Goal: Find contact information: Find contact information

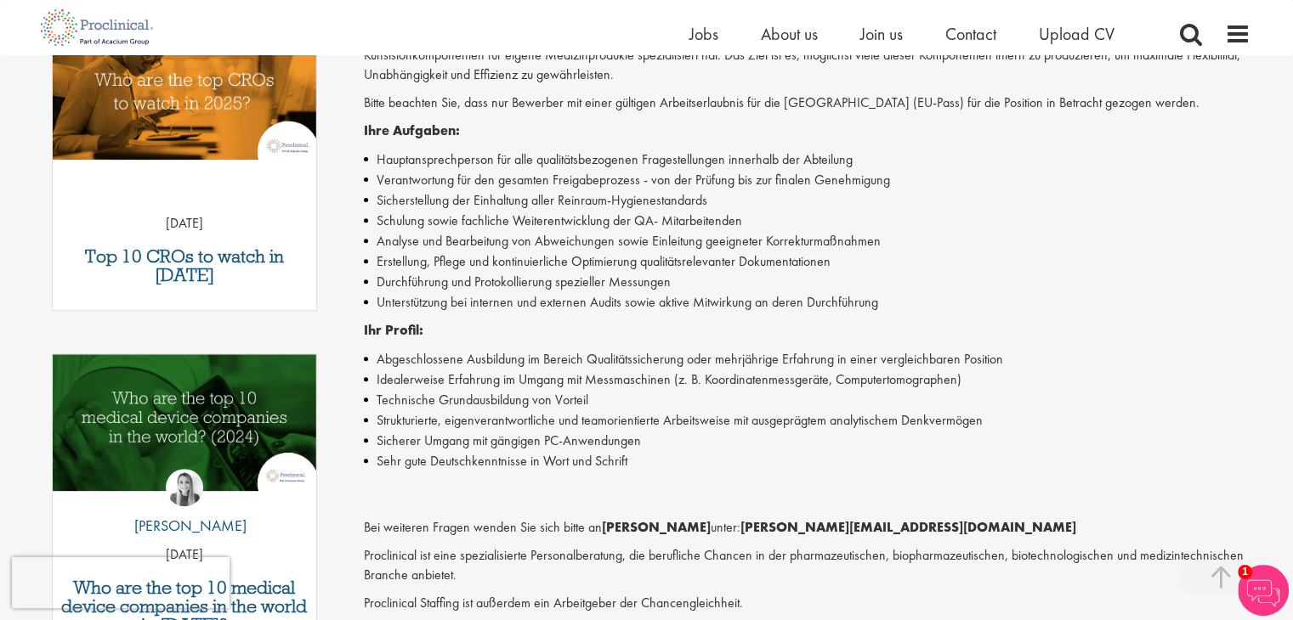
scroll to position [765, 0]
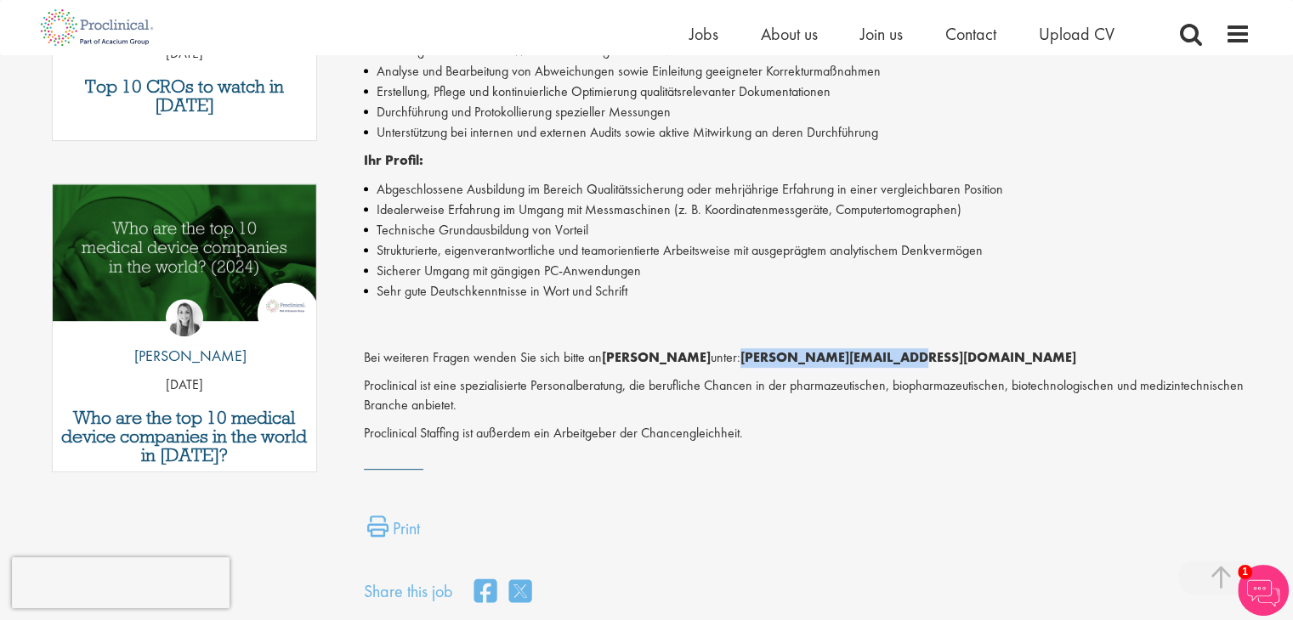
drag, startPoint x: 722, startPoint y: 354, endPoint x: 881, endPoint y: 354, distance: 158.1
click at [881, 354] on p "Bei weiteren Fragen wenden Sie sich bitte an [PERSON_NAME] unter: [PERSON_NAME]…" at bounding box center [807, 339] width 887 height 59
copy strong "[PERSON_NAME][EMAIL_ADDRESS][DOMAIN_NAME]"
copy strong "t.levai@proclinical.com"
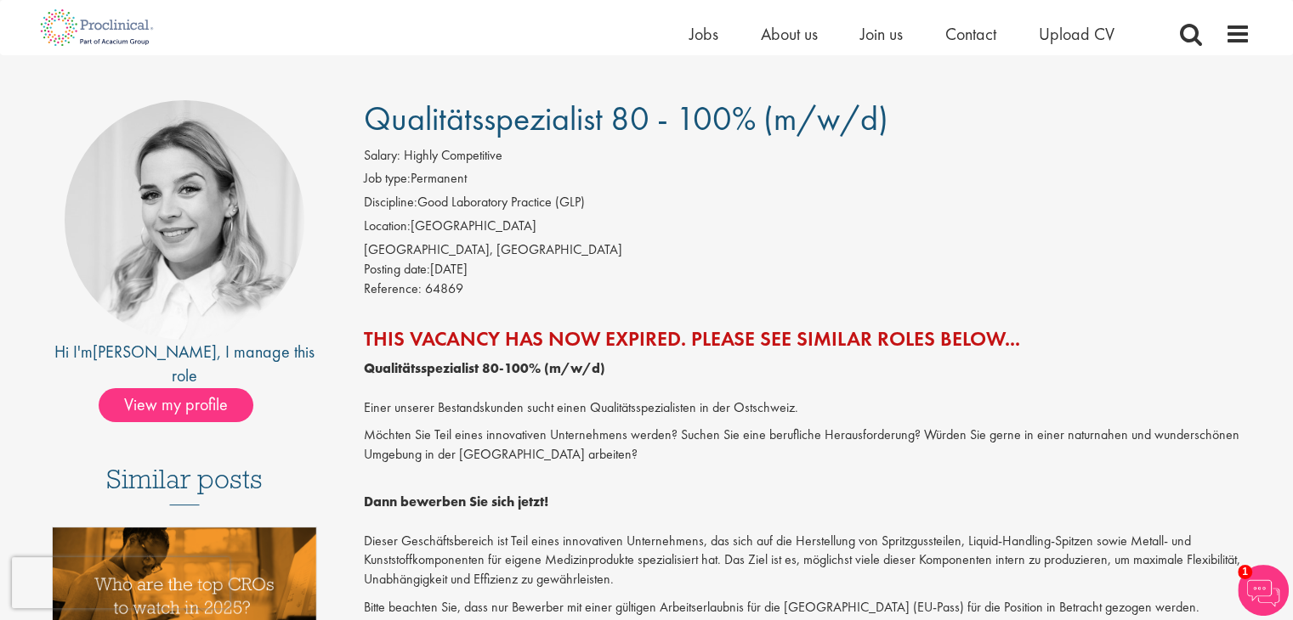
scroll to position [0, 0]
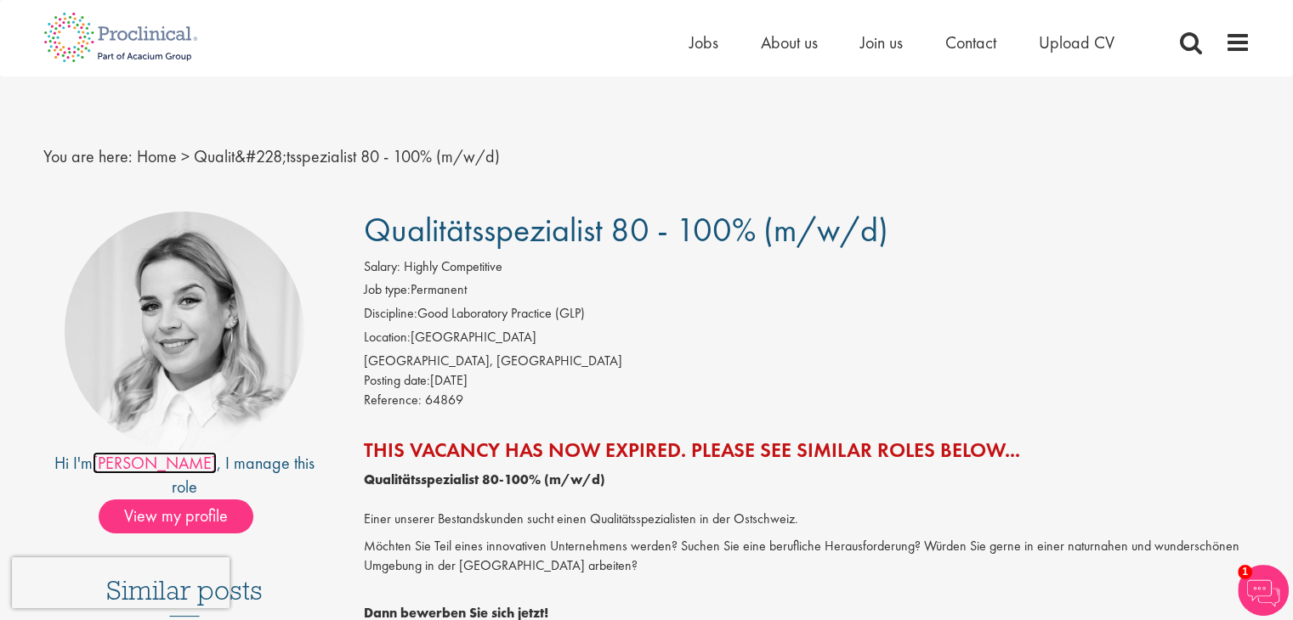
click at [162, 468] on link "Tamara" at bounding box center [155, 463] width 124 height 22
